Goal: Task Accomplishment & Management: Manage account settings

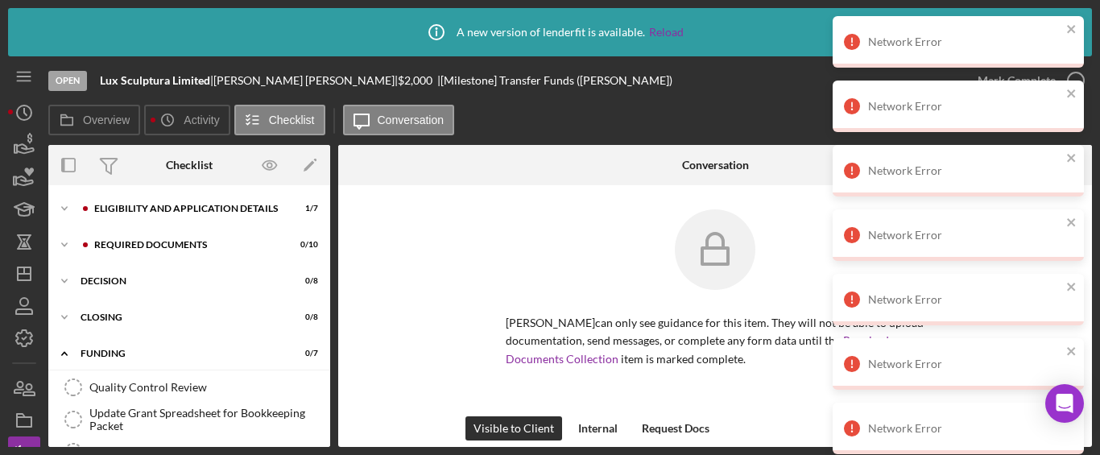
scroll to position [146, 0]
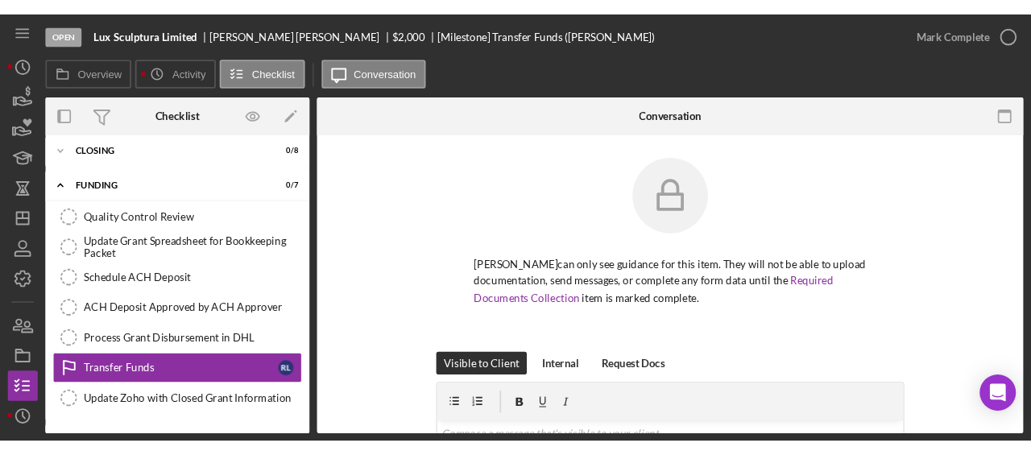
scroll to position [146, 0]
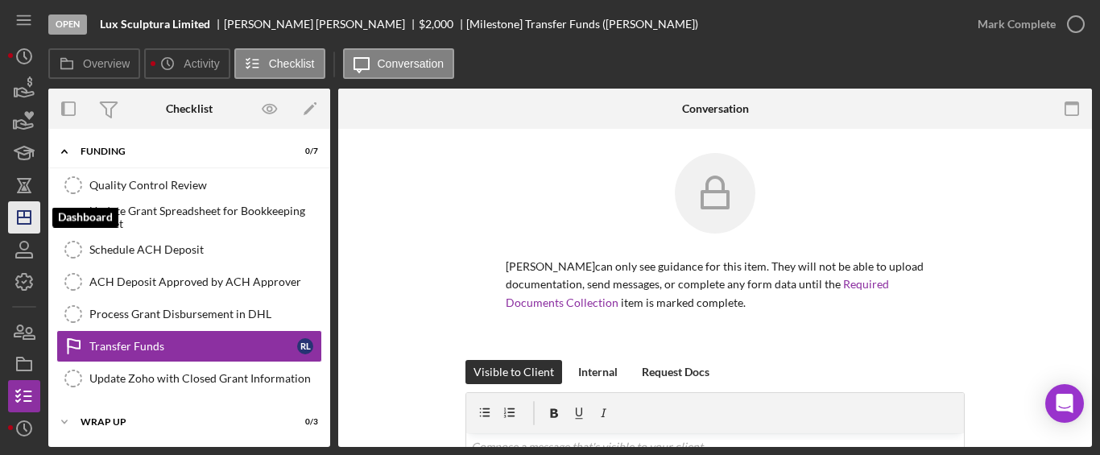
click at [15, 221] on icon "Icon/Dashboard" at bounding box center [24, 217] width 40 height 40
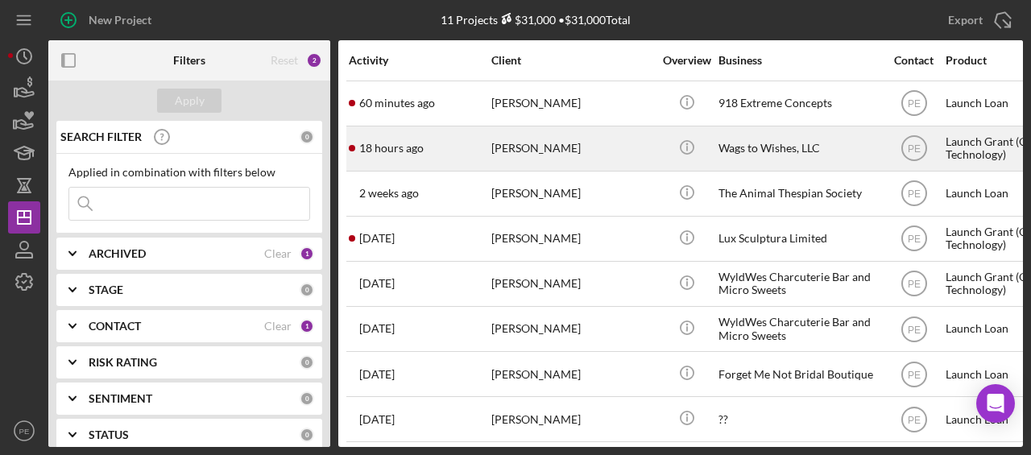
click at [507, 158] on div "[PERSON_NAME]" at bounding box center [571, 148] width 161 height 43
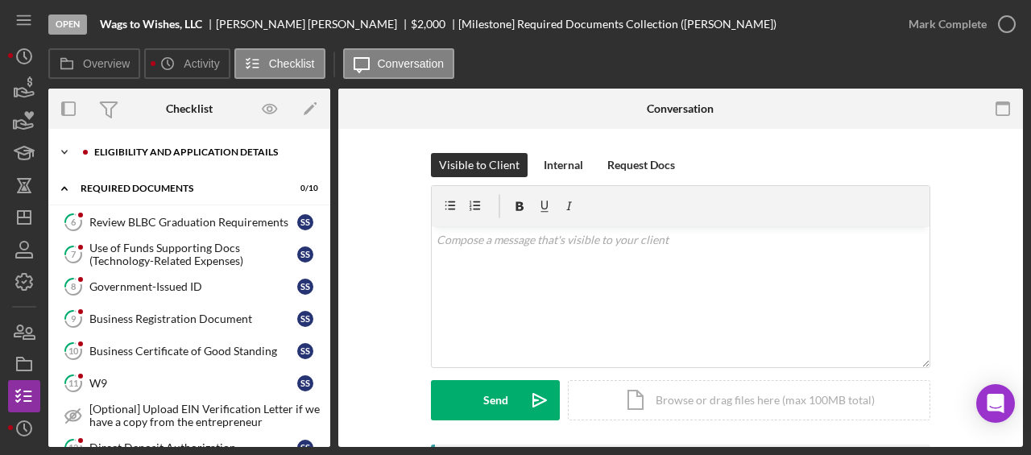
click at [60, 150] on icon "Icon/Expander" at bounding box center [64, 152] width 32 height 32
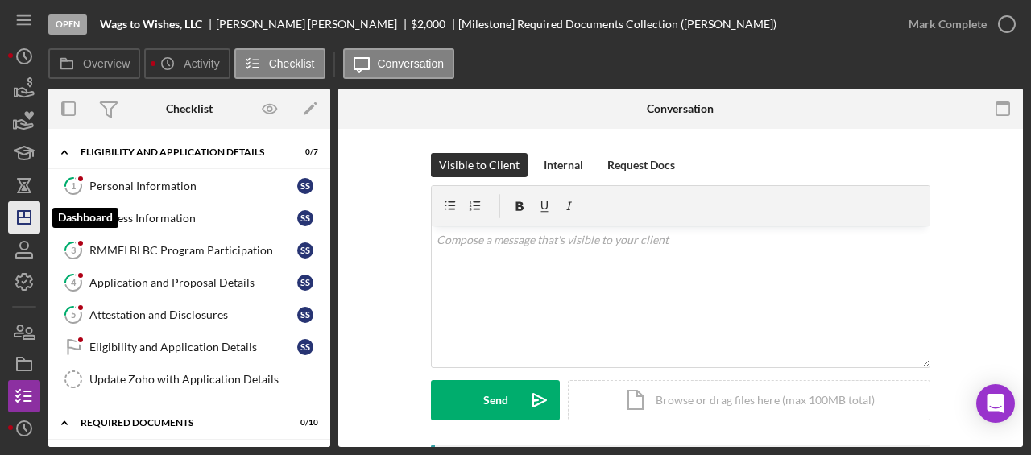
click at [23, 230] on icon "Icon/Dashboard" at bounding box center [24, 217] width 40 height 40
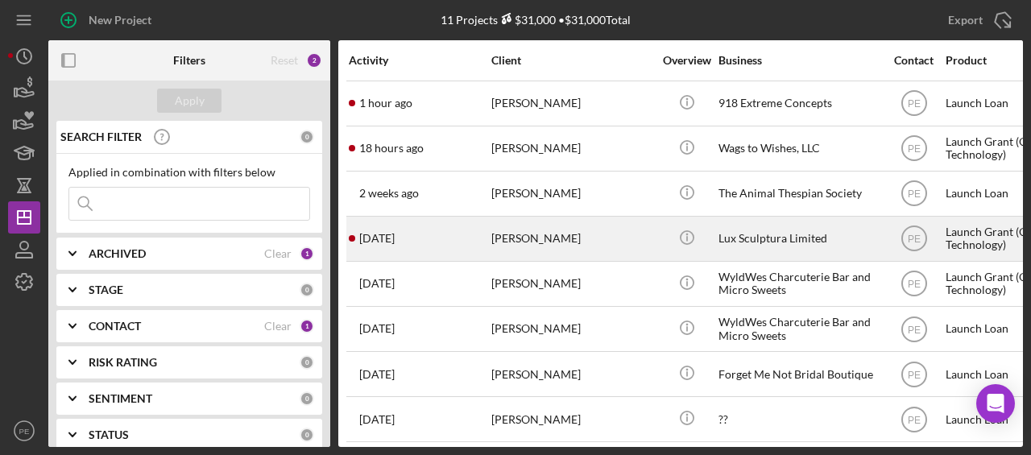
click at [638, 251] on div "[PERSON_NAME]" at bounding box center [571, 238] width 161 height 43
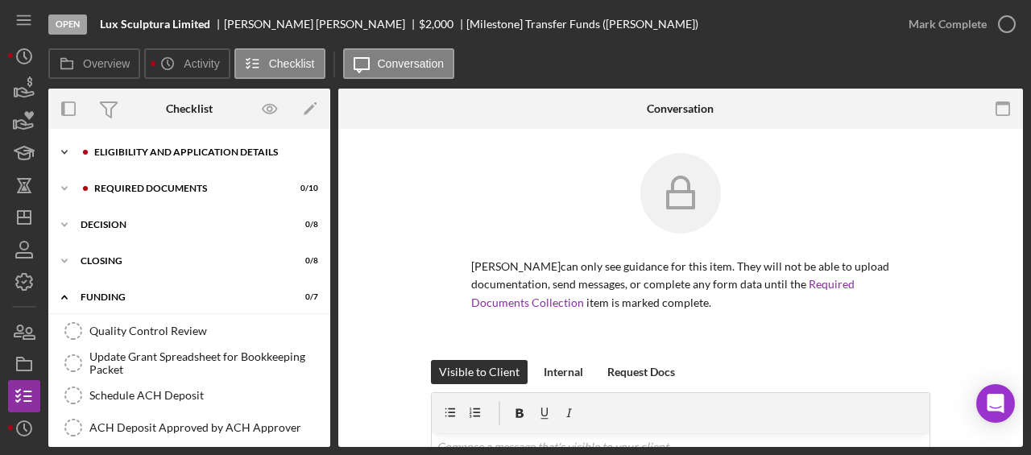
click at [64, 151] on icon "Icon/Expander" at bounding box center [64, 152] width 32 height 32
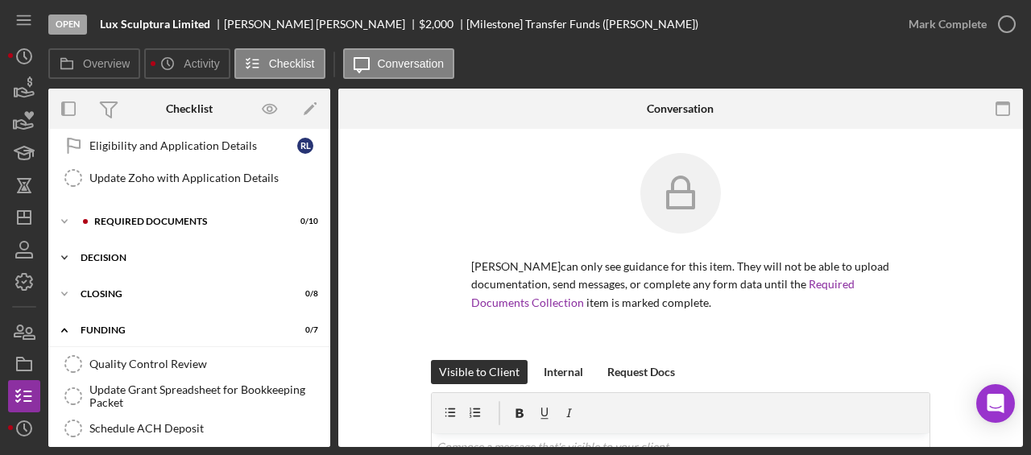
scroll to position [212, 0]
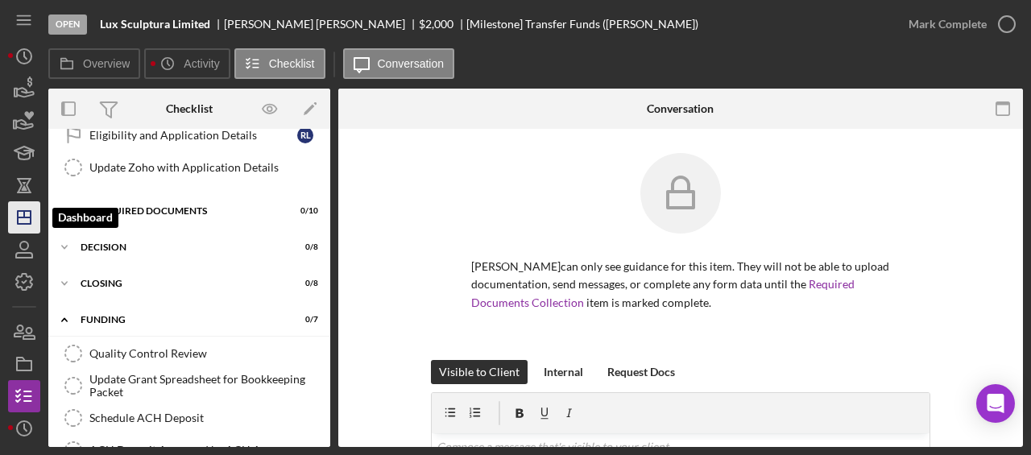
click at [23, 228] on icon "Icon/Dashboard" at bounding box center [24, 217] width 40 height 40
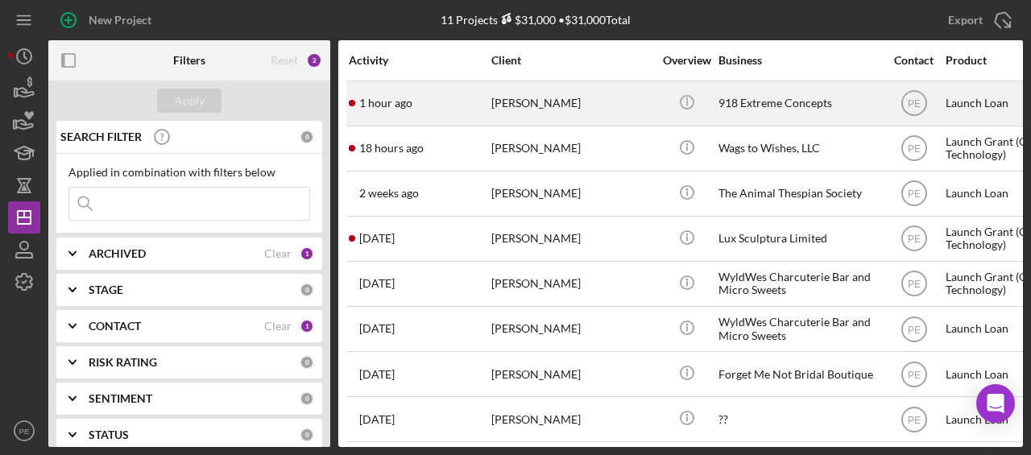
click at [492, 107] on div "[PERSON_NAME]" at bounding box center [571, 103] width 161 height 43
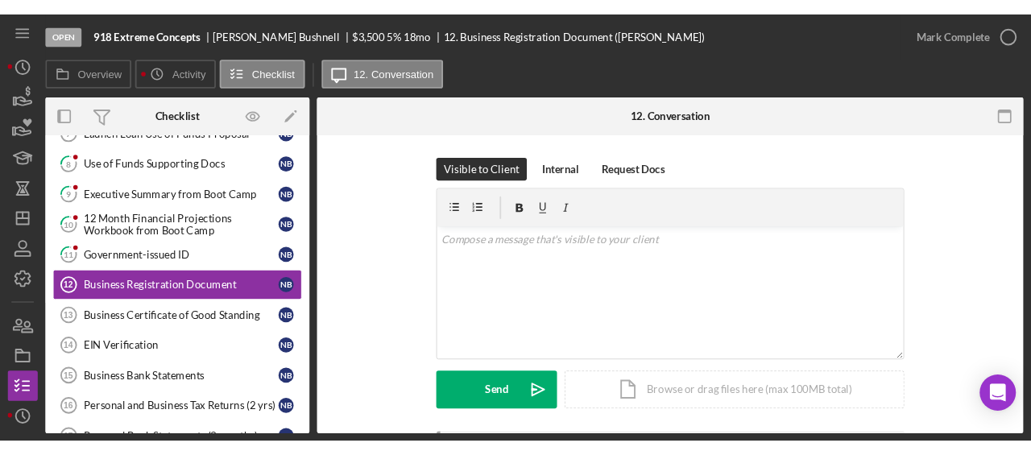
scroll to position [127, 0]
